Goal: Check status: Check status

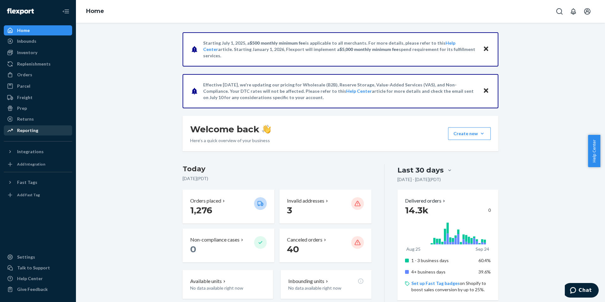
click at [21, 130] on div "Reporting" at bounding box center [27, 130] width 21 height 6
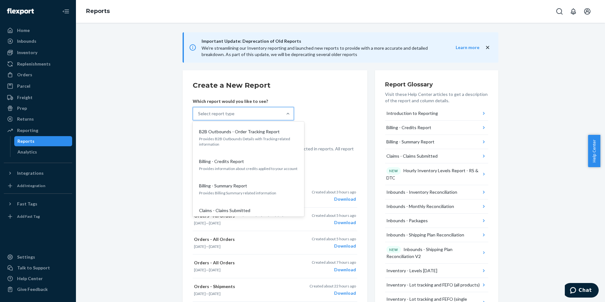
click at [259, 113] on div "Select report type" at bounding box center [237, 113] width 89 height 13
click at [199, 113] on input "option B2B Outbounds - Order Tracking Report focused, 1 of 33. 33 results avail…" at bounding box center [198, 113] width 1 height 6
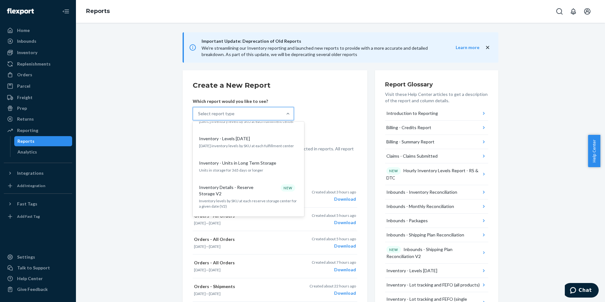
scroll to position [475, 0]
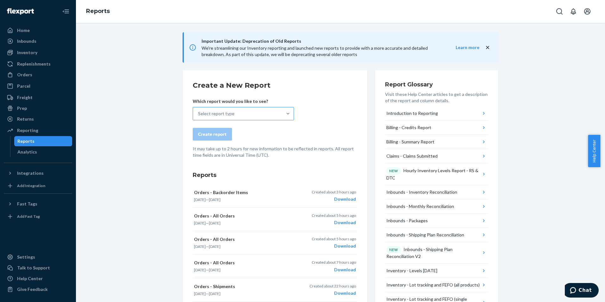
click at [272, 112] on div "Select report type" at bounding box center [237, 113] width 89 height 13
click at [199, 112] on input "Select report type" at bounding box center [198, 113] width 1 height 6
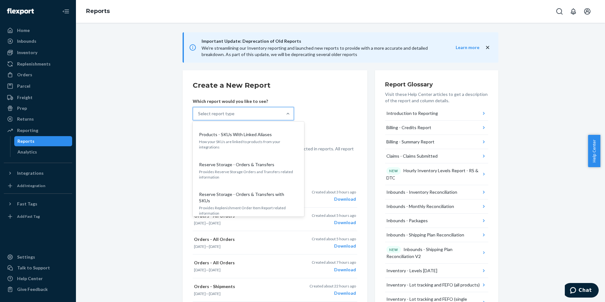
scroll to position [868, 0]
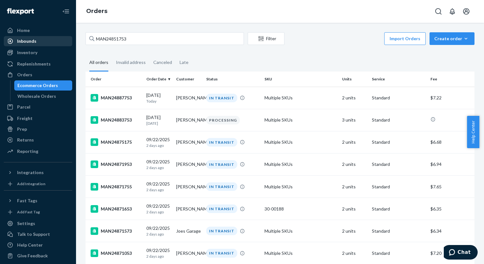
drag, startPoint x: 199, startPoint y: 37, endPoint x: 58, endPoint y: 36, distance: 141.8
click at [58, 36] on div "Home Inbounds Shipping Plans Problems Inventory Products Replenishments Orders …" at bounding box center [242, 132] width 484 height 264
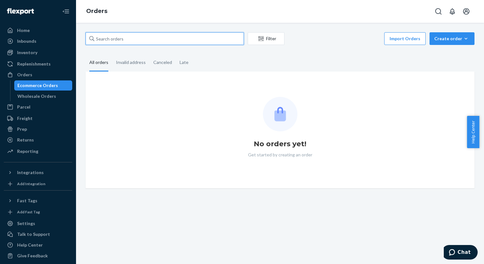
click at [124, 40] on input "text" at bounding box center [164, 38] width 158 height 13
paste input "MAN24823598"
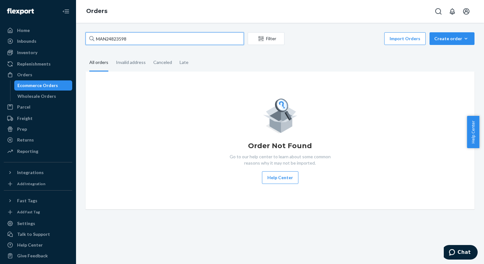
type input "MAN24823598"
